Goal: Transaction & Acquisition: Purchase product/service

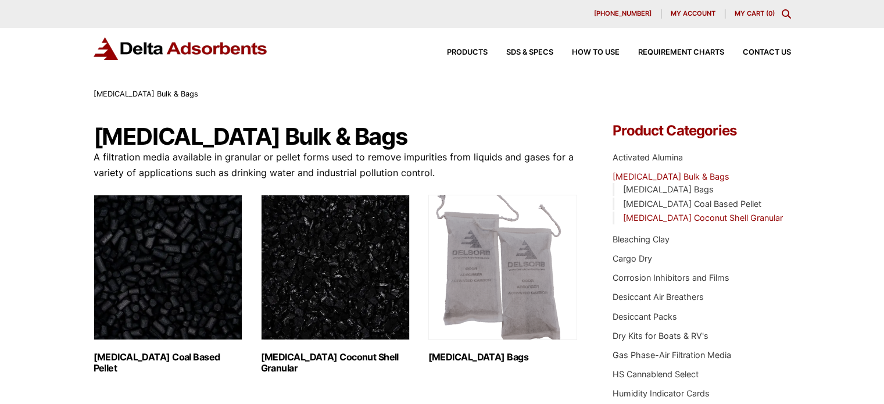
click at [700, 215] on link "[MEDICAL_DATA] Coconut Shell Granular" at bounding box center [703, 218] width 160 height 10
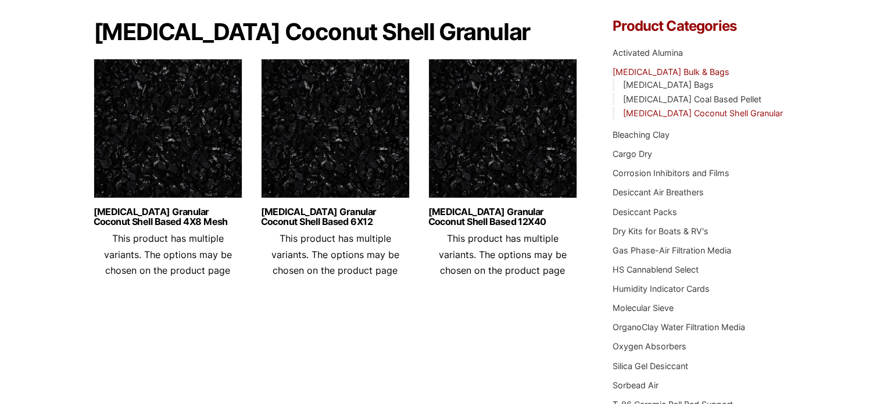
scroll to position [108, 0]
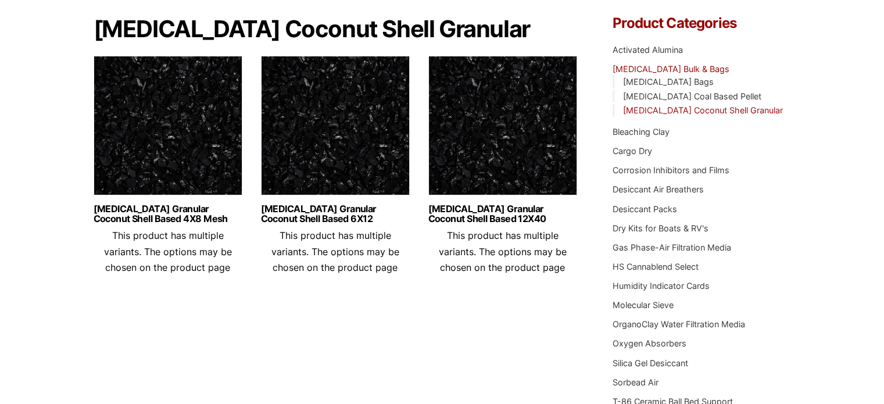
click at [163, 141] on img at bounding box center [168, 128] width 149 height 145
